Goal: Navigation & Orientation: Find specific page/section

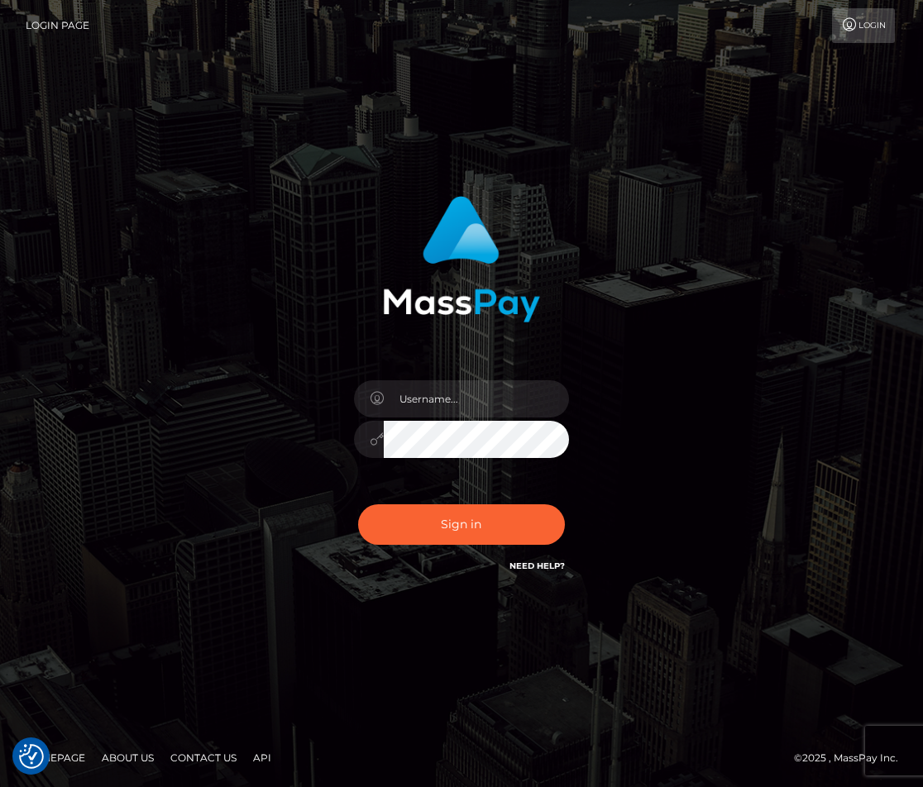
checkbox input "true"
type input "raewhit"
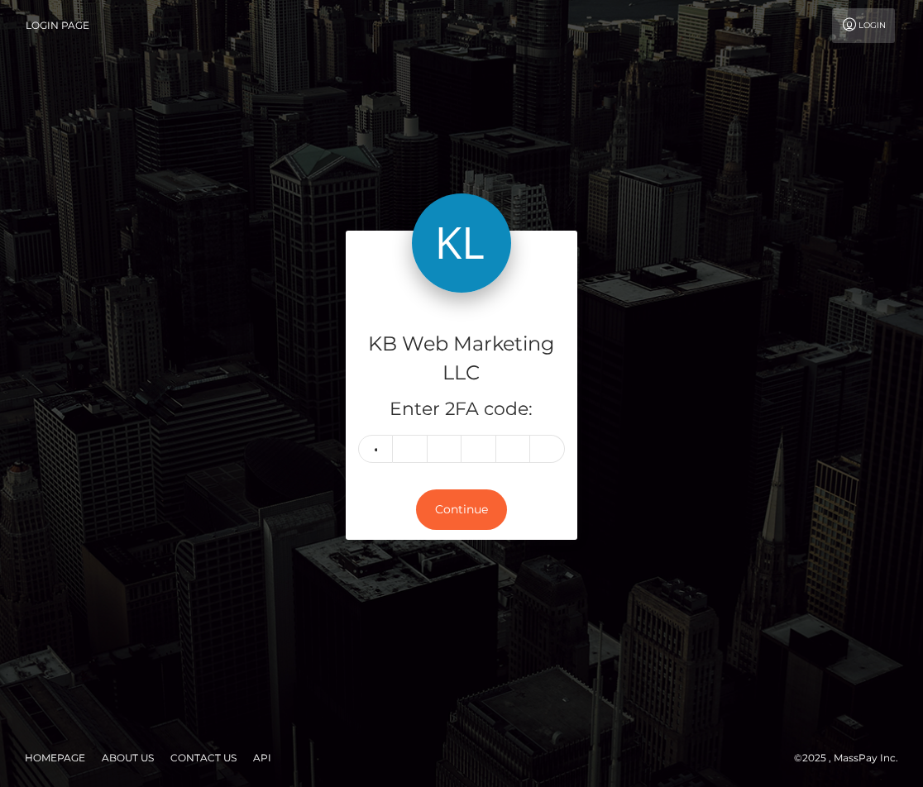
type input "0"
type input "8"
type input "0"
type input "9"
type input "7"
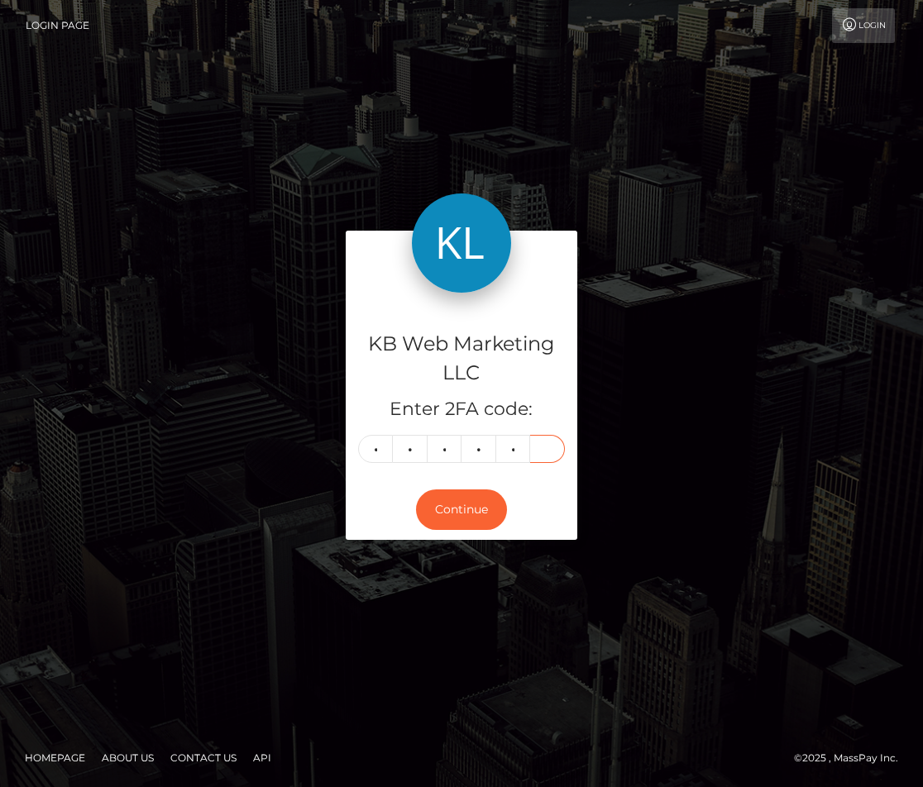
type input "7"
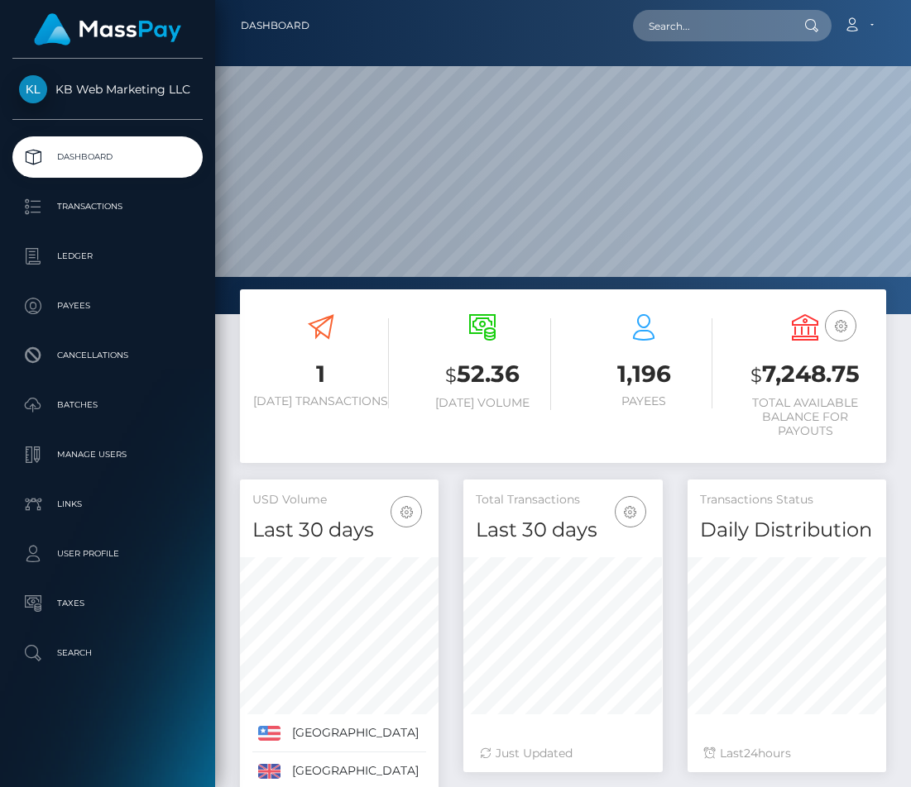
scroll to position [292, 199]
click at [60, 415] on p "Batches" at bounding box center [107, 405] width 177 height 25
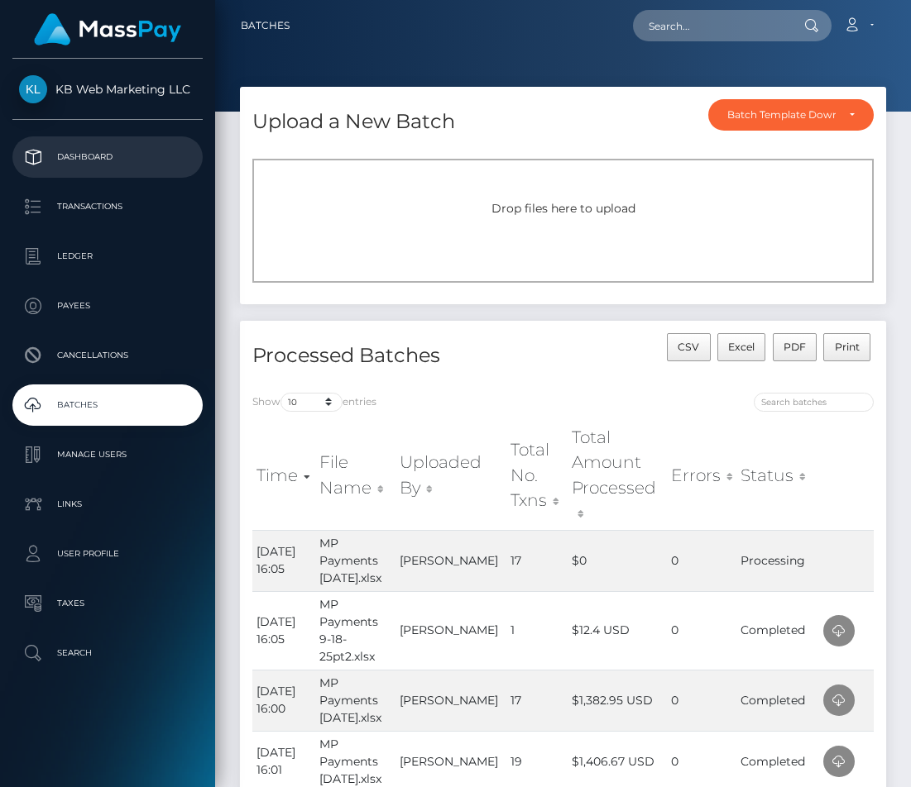
click at [83, 158] on p "Dashboard" at bounding box center [107, 157] width 177 height 25
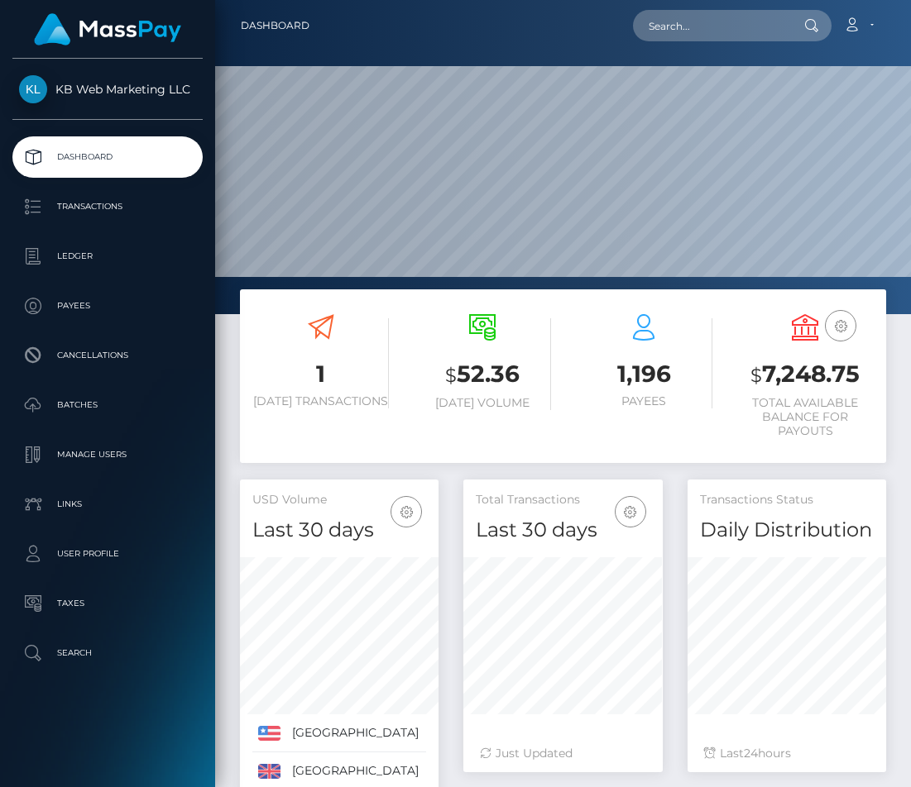
scroll to position [292, 199]
click at [84, 416] on p "Batches" at bounding box center [107, 405] width 177 height 25
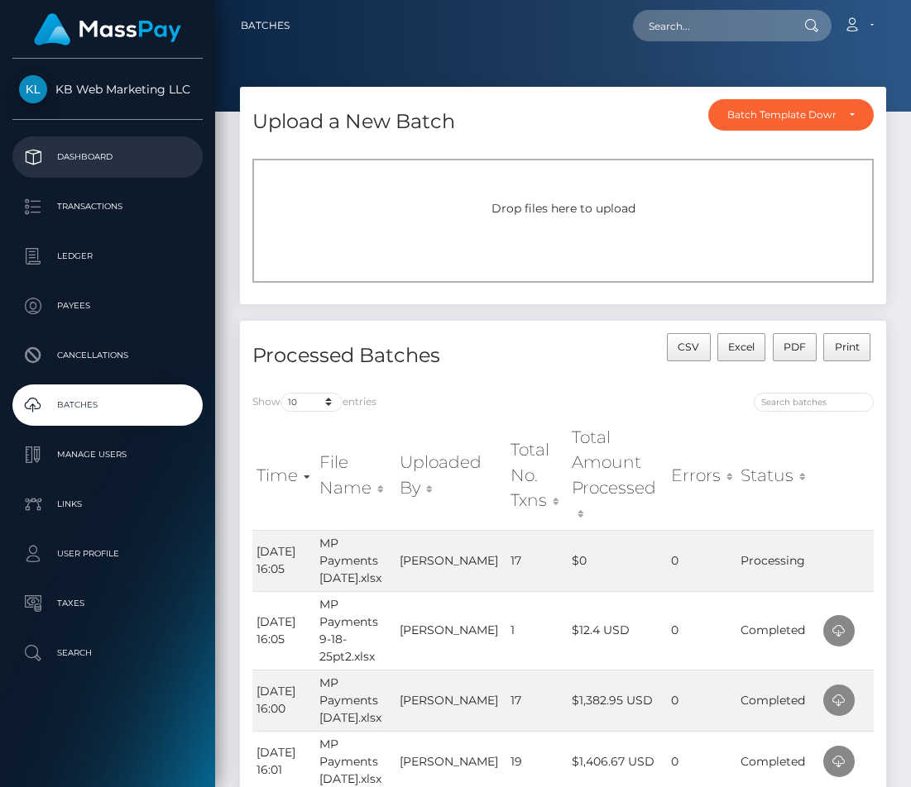
click at [111, 168] on p "Dashboard" at bounding box center [107, 157] width 177 height 25
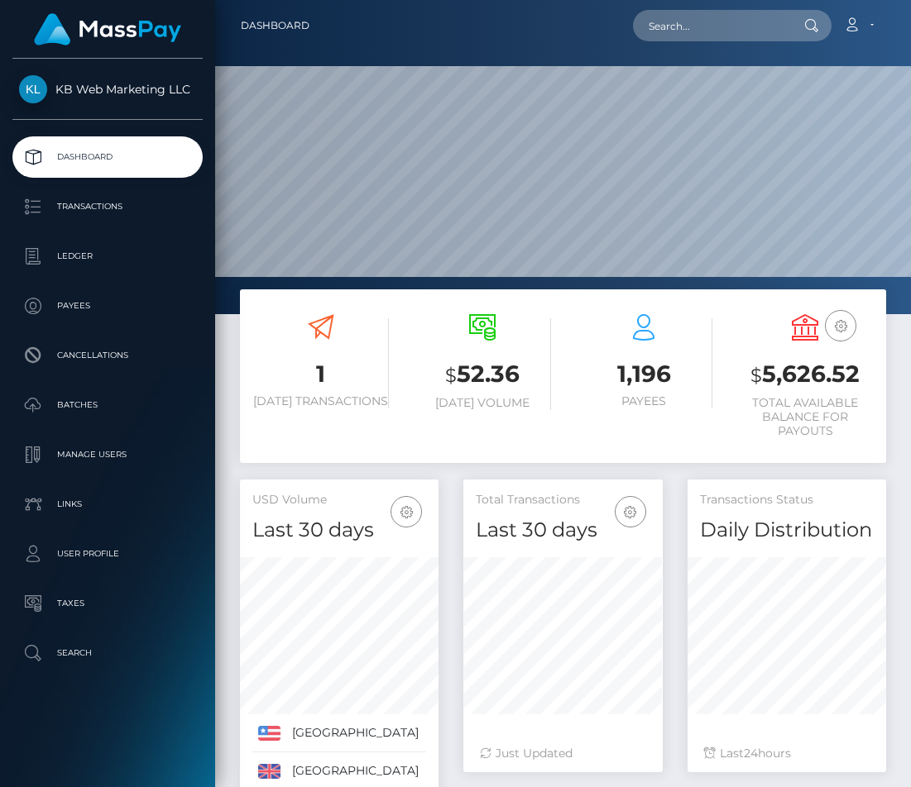
scroll to position [292, 199]
click at [94, 404] on p "Batches" at bounding box center [107, 405] width 177 height 25
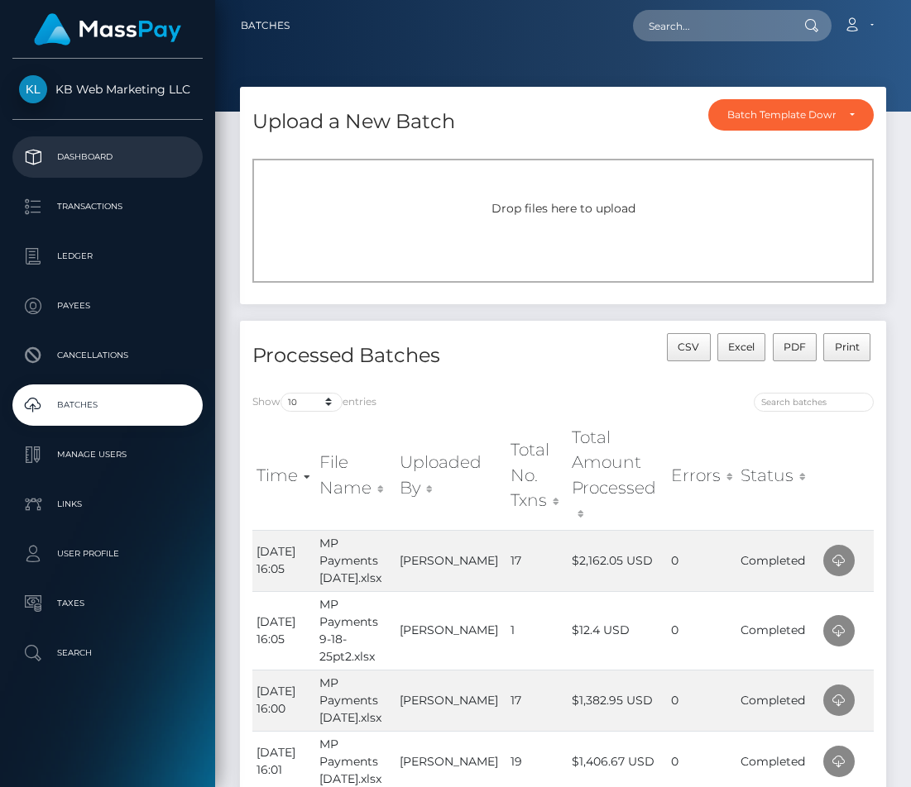
click at [107, 150] on p "Dashboard" at bounding box center [107, 157] width 177 height 25
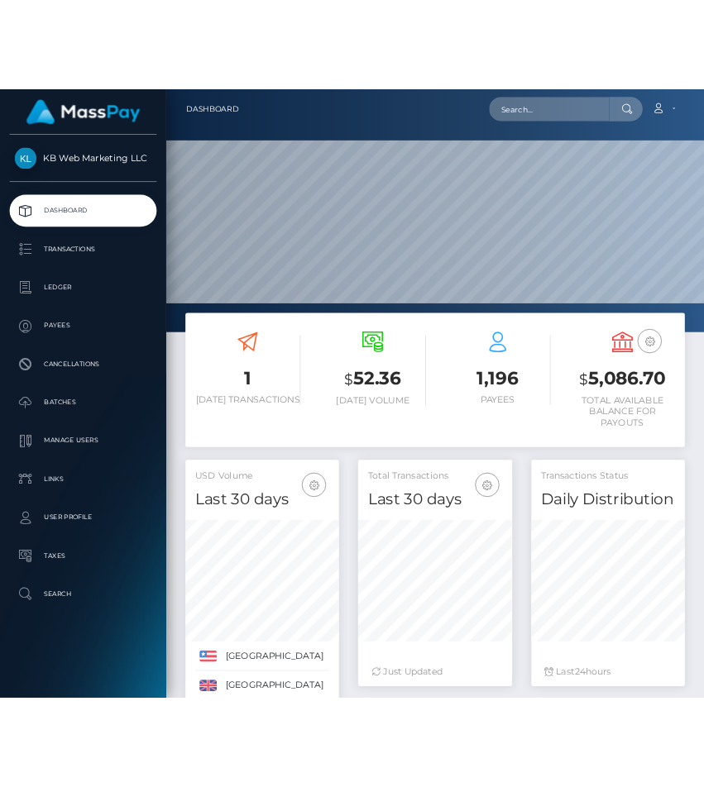
scroll to position [292, 199]
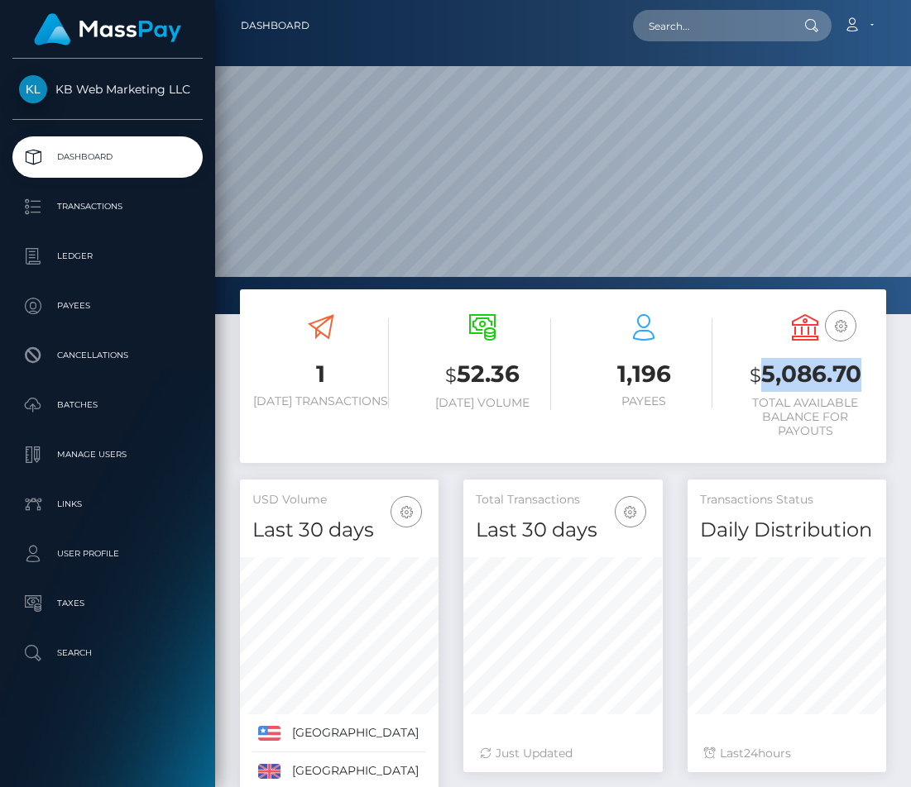
drag, startPoint x: 821, startPoint y: 409, endPoint x: 770, endPoint y: 376, distance: 60.8
click at [770, 376] on h3 "$ 5,086.70" at bounding box center [805, 375] width 136 height 34
copy h3 "5,086.70"
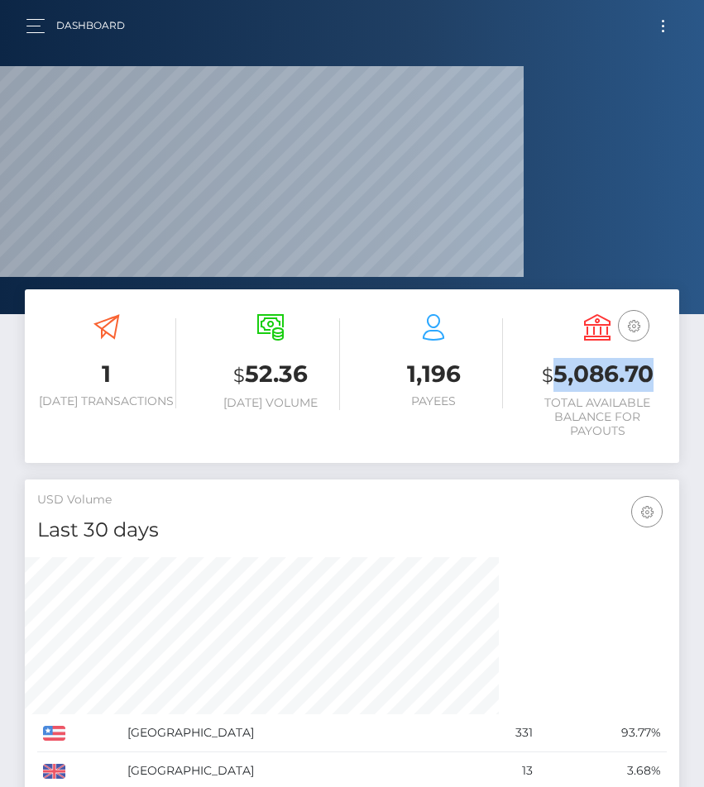
scroll to position [0, 0]
